Goal: Task Accomplishment & Management: Complete application form

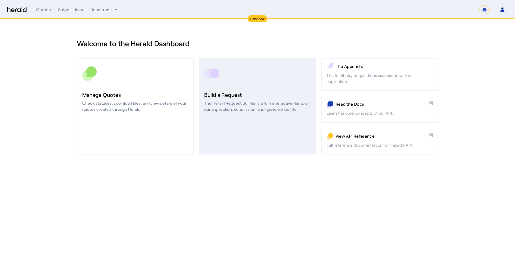
click at [255, 101] on p "The Herald Request Builder is a fully interactive demo of our application, subm…" at bounding box center [257, 106] width 106 height 12
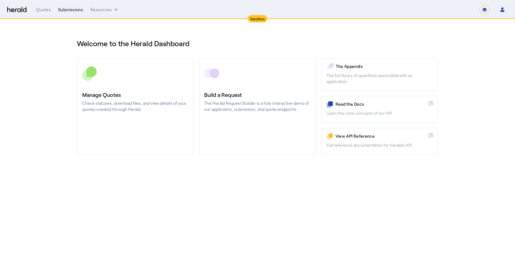
click at [73, 10] on div "Submissions" at bounding box center [70, 10] width 25 height 6
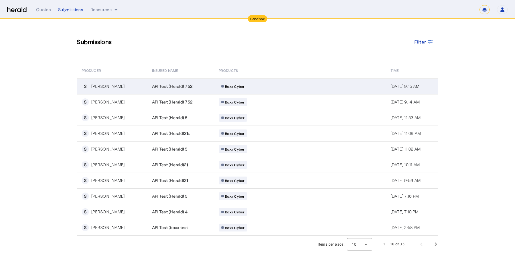
click at [155, 87] on span "API Test (Herald) 752" at bounding box center [172, 86] width 40 height 6
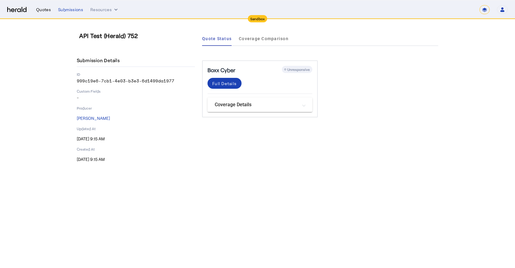
click at [37, 8] on div "Quotes" at bounding box center [43, 10] width 15 height 6
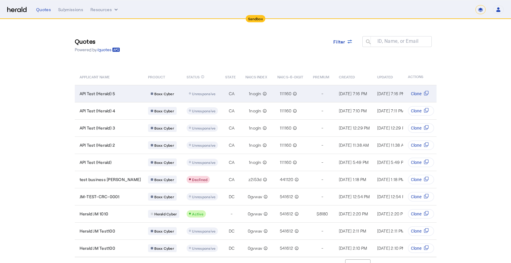
click at [110, 97] on td "API Test (Herald) 5" at bounding box center [109, 93] width 69 height 17
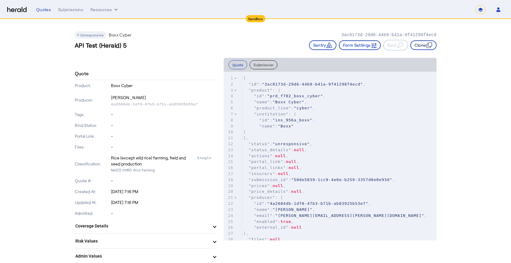
click at [420, 45] on button "Clone" at bounding box center [423, 45] width 26 height 10
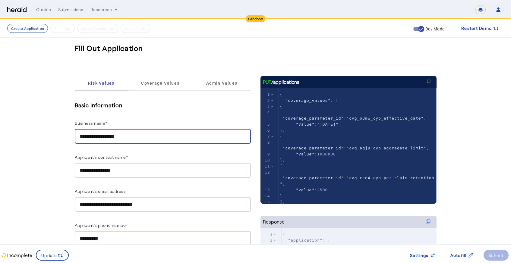
click at [133, 139] on input "**********" at bounding box center [163, 136] width 166 height 7
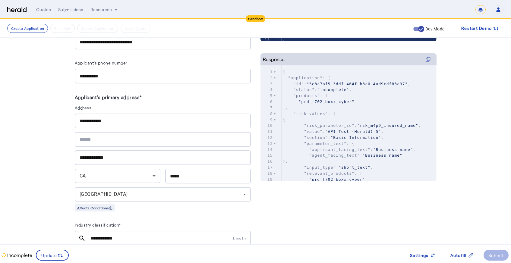
scroll to position [193, 0]
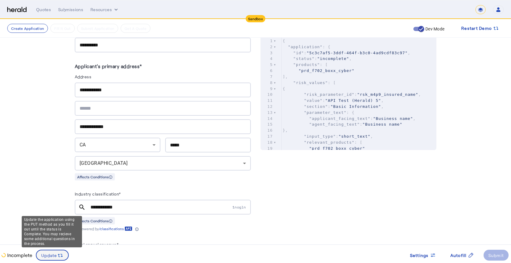
type input "**********"
click at [44, 255] on span "Update" at bounding box center [49, 255] width 16 height 6
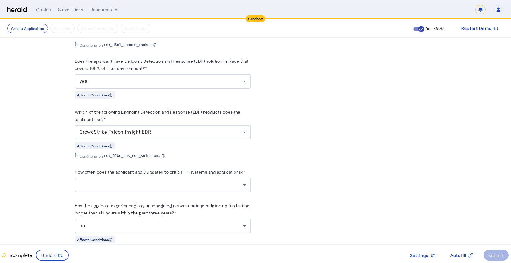
scroll to position [1123, 0]
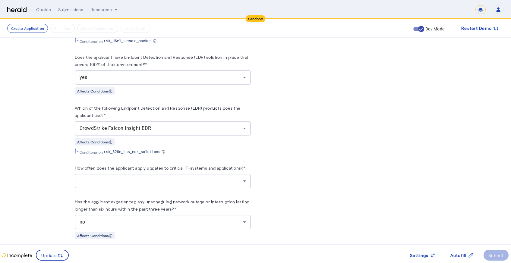
click at [103, 183] on div at bounding box center [161, 180] width 163 height 7
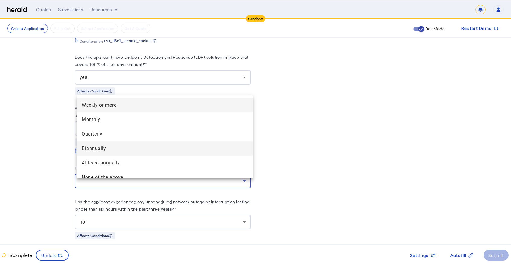
click at [84, 152] on span "Biannually" at bounding box center [165, 148] width 166 height 7
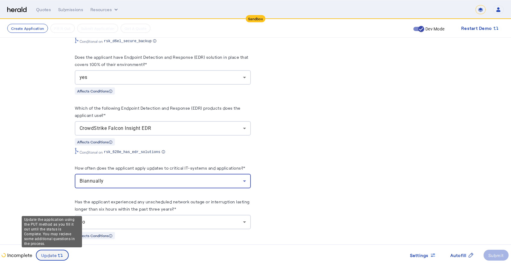
click at [57, 253] on icon at bounding box center [60, 255] width 6 height 6
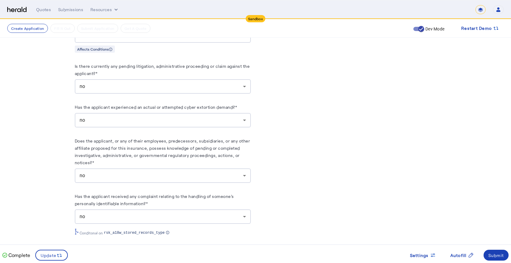
scroll to position [1514, 0]
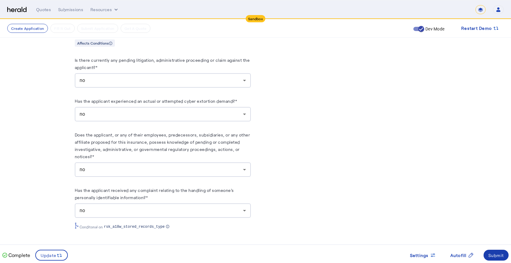
click at [493, 252] on div "Submit" at bounding box center [496, 255] width 16 height 6
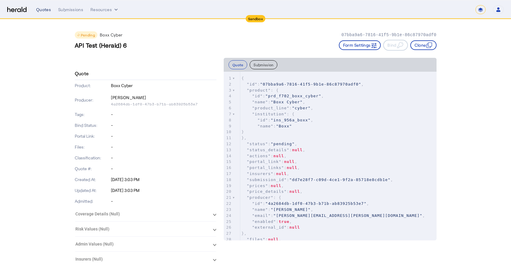
click at [48, 10] on div "Quotes" at bounding box center [43, 10] width 15 height 6
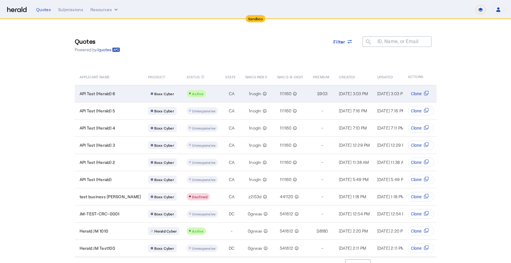
click at [106, 94] on span "API Test (Herald) 6" at bounding box center [98, 94] width 36 height 6
click at [308, 96] on td "$ 903" at bounding box center [321, 93] width 26 height 17
click at [425, 94] on svg-icon "Table view of all quotes submitted by your platform" at bounding box center [426, 94] width 10 height 6
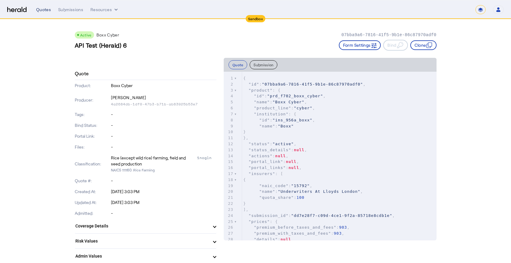
click at [45, 12] on div "Quotes" at bounding box center [43, 10] width 15 height 6
click at [61, 8] on div "Submissions" at bounding box center [70, 10] width 25 height 6
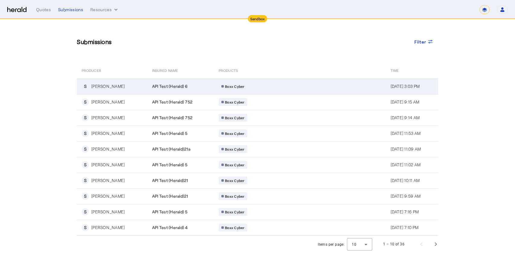
click at [240, 86] on div "Boxx Cyber" at bounding box center [277, 86] width 116 height 8
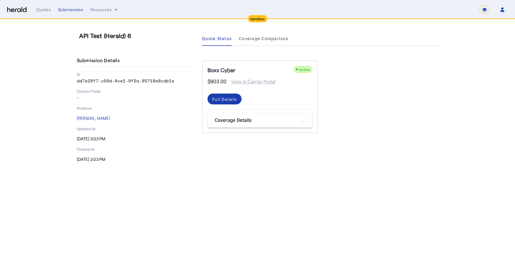
click at [233, 97] on div "Full Details" at bounding box center [224, 99] width 24 height 6
click at [249, 123] on mat-panel-title "Coverage Details" at bounding box center [256, 120] width 83 height 7
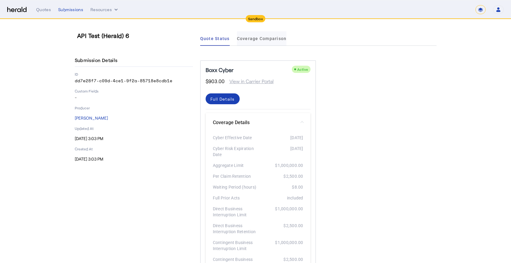
click at [245, 35] on span "Coverage Comparison" at bounding box center [262, 38] width 50 height 14
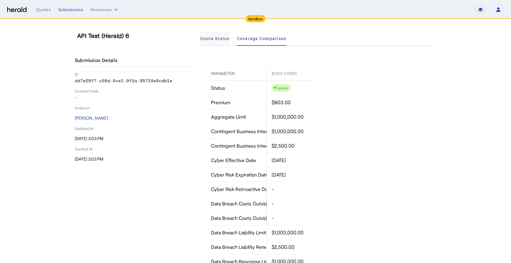
click at [215, 41] on span "Quote Status" at bounding box center [215, 38] width 30 height 4
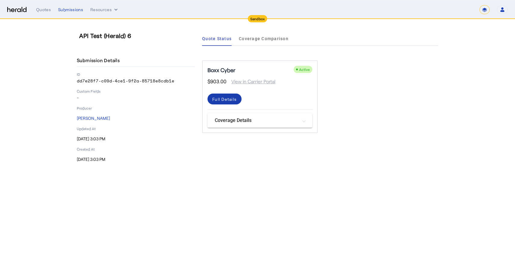
click at [214, 101] on div "Full Details" at bounding box center [224, 99] width 24 height 6
click at [251, 118] on mat-panel-title "Coverage Details" at bounding box center [256, 120] width 83 height 7
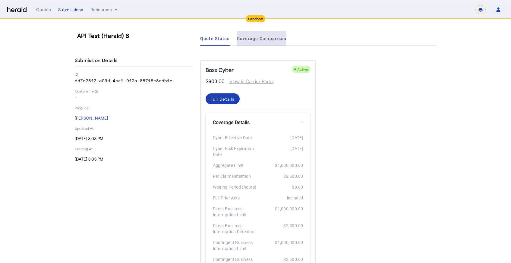
click at [276, 42] on span "Coverage Comparison" at bounding box center [262, 38] width 50 height 14
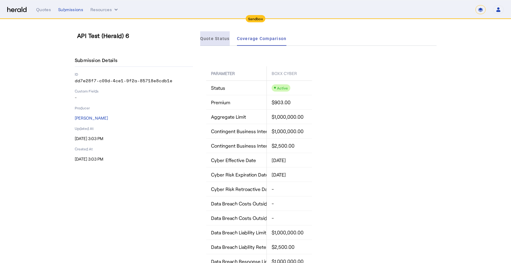
click at [220, 39] on span "Quote Status" at bounding box center [215, 38] width 30 height 4
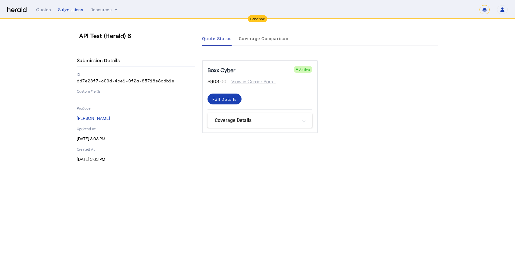
drag, startPoint x: 77, startPoint y: 81, endPoint x: 174, endPoint y: 81, distance: 96.4
click at [174, 81] on p "dd7e28f7-c09d-4ce1-9f2a-85718e8cdb1e" at bounding box center [136, 81] width 118 height 6
click at [318, 104] on div "Boxx Cyber Active $903.00 View in Carrier Portal Full Details Coverage Details …" at bounding box center [260, 96] width 116 height 73
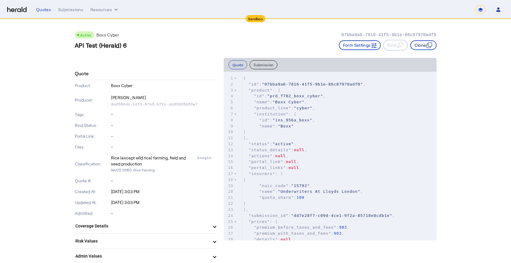
click at [428, 44] on icon "button" at bounding box center [429, 45] width 6 height 6
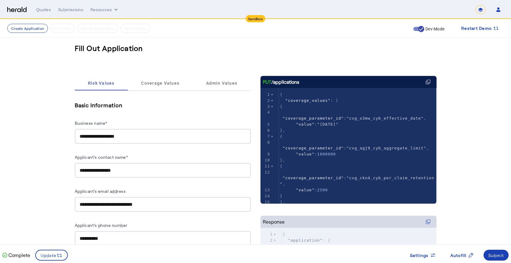
scroll to position [4, 0]
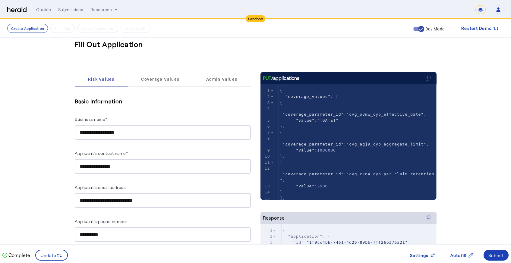
click at [130, 134] on input "**********" at bounding box center [163, 132] width 166 height 7
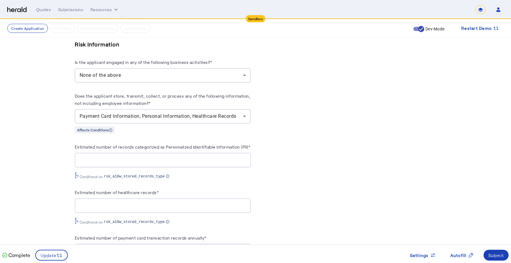
scroll to position [575, 0]
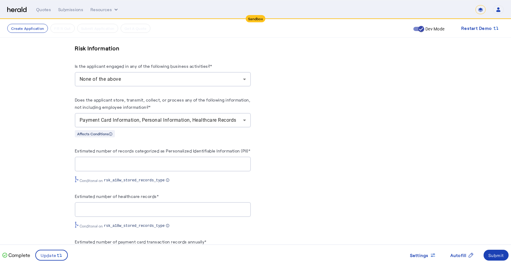
type input "**********"
click at [227, 83] on div "None of the above" at bounding box center [163, 79] width 166 height 14
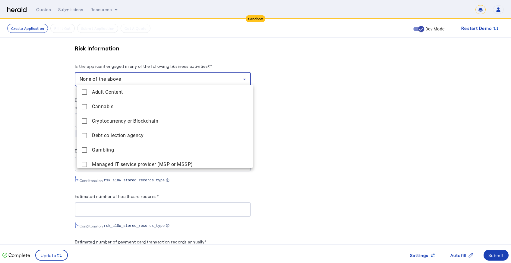
scroll to position [62, 0]
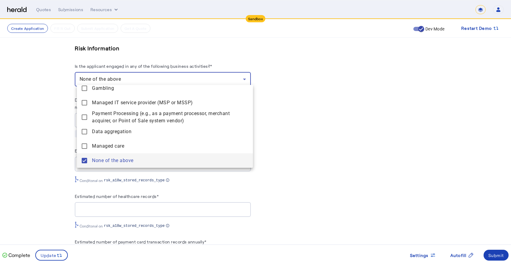
click at [306, 85] on div at bounding box center [255, 131] width 511 height 263
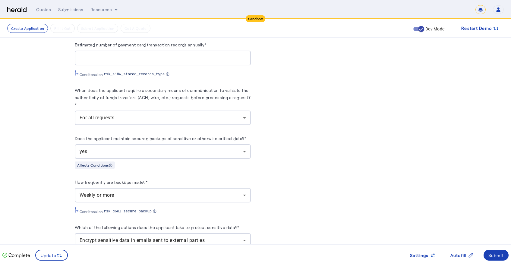
scroll to position [829, 0]
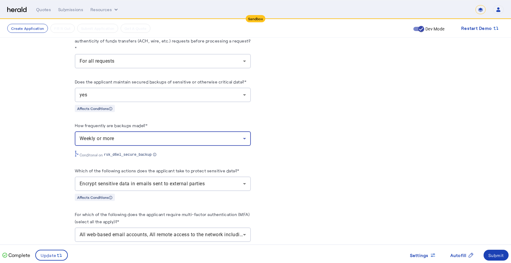
click at [248, 142] on icon at bounding box center [244, 138] width 7 height 7
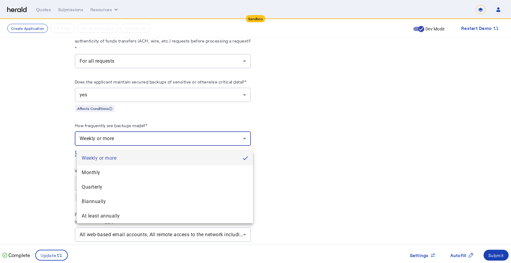
click at [301, 160] on div at bounding box center [255, 131] width 511 height 263
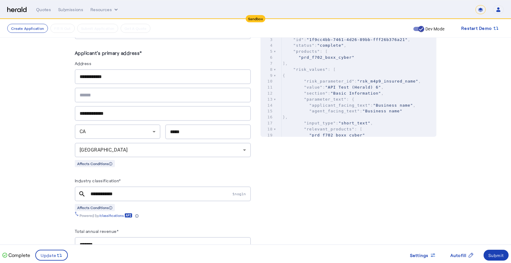
scroll to position [145, 0]
